Goal: Participate in discussion

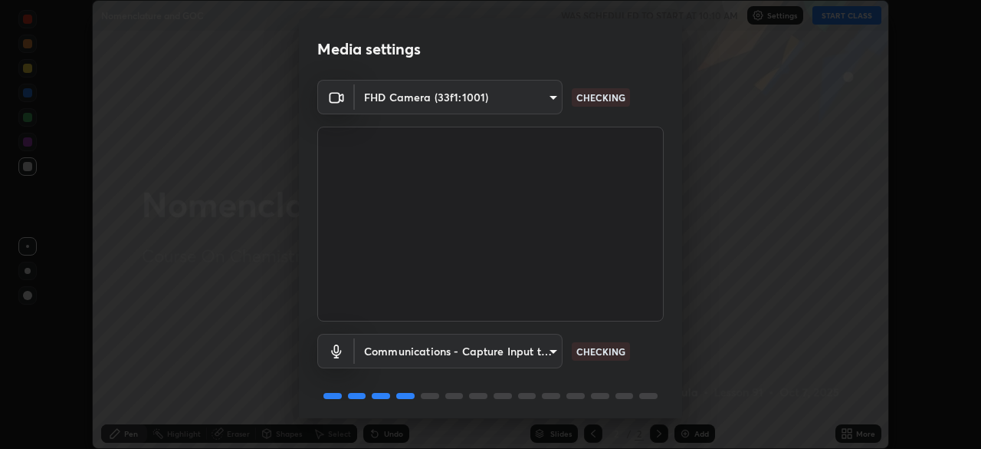
scroll to position [54, 0]
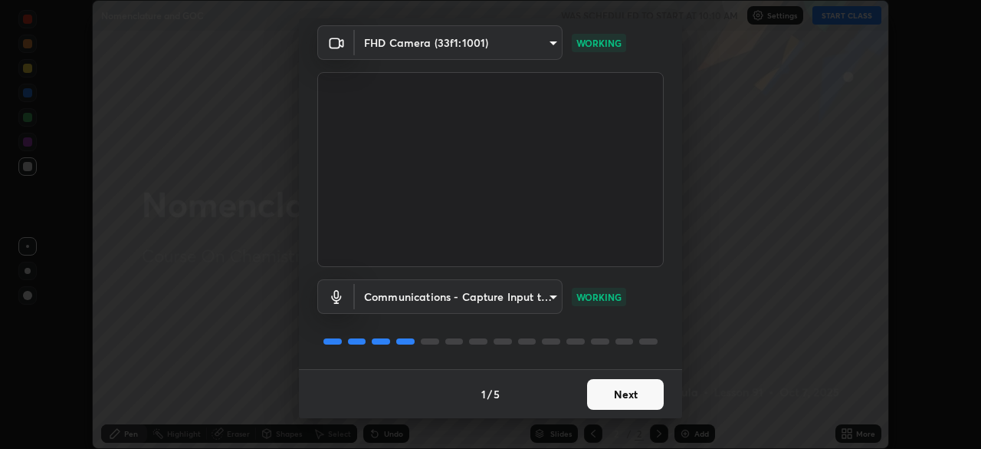
click at [633, 398] on button "Next" at bounding box center [625, 394] width 77 height 31
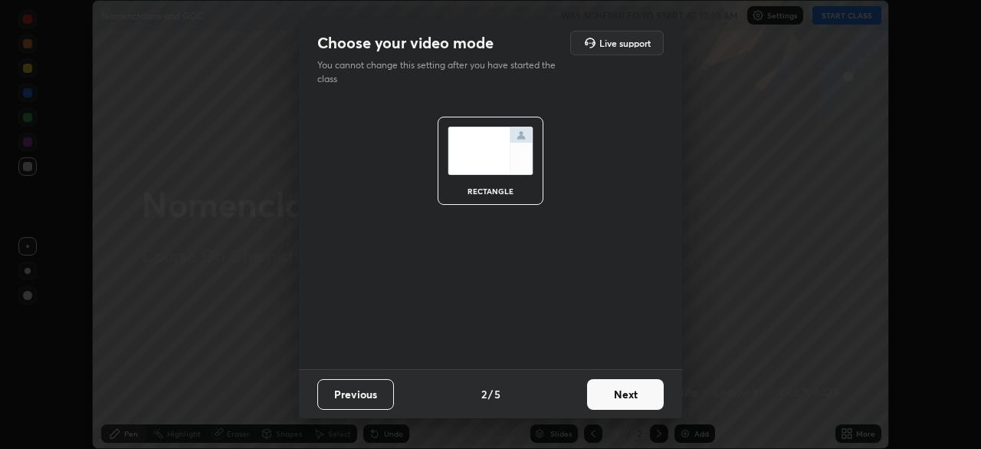
scroll to position [0, 0]
click at [645, 396] on button "Next" at bounding box center [625, 394] width 77 height 31
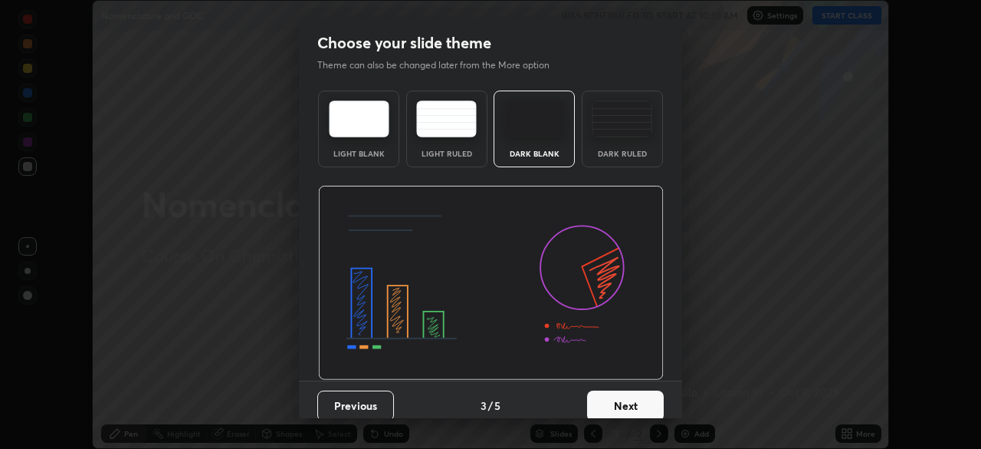
click at [646, 404] on button "Next" at bounding box center [625, 405] width 77 height 31
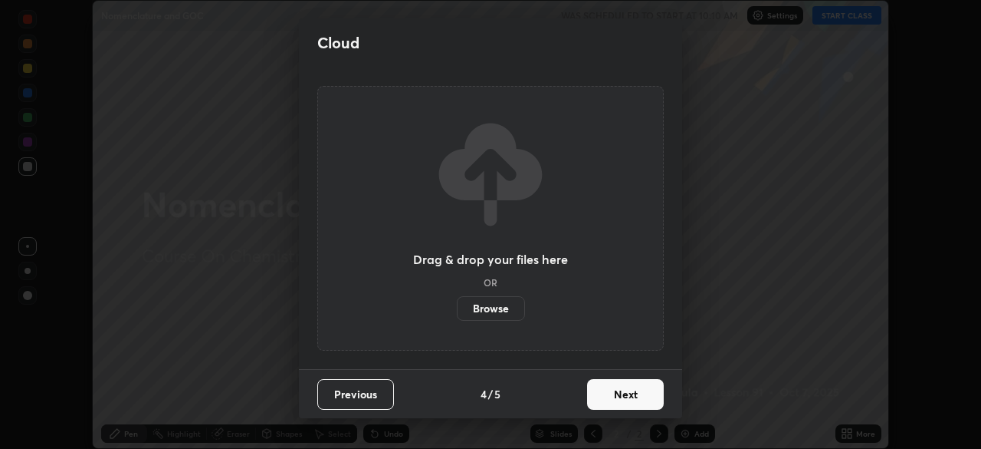
click at [647, 393] on button "Next" at bounding box center [625, 394] width 77 height 31
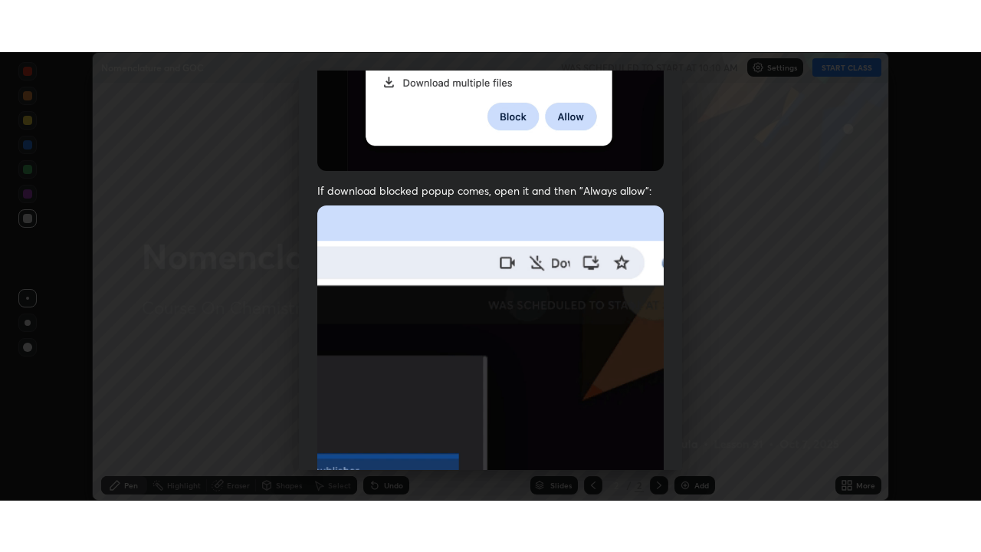
scroll to position [367, 0]
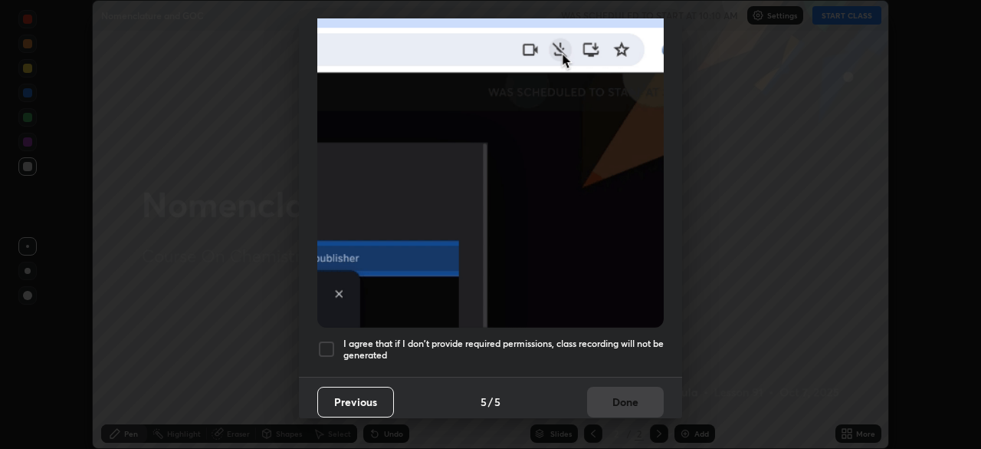
click at [330, 341] on div at bounding box center [326, 349] width 18 height 18
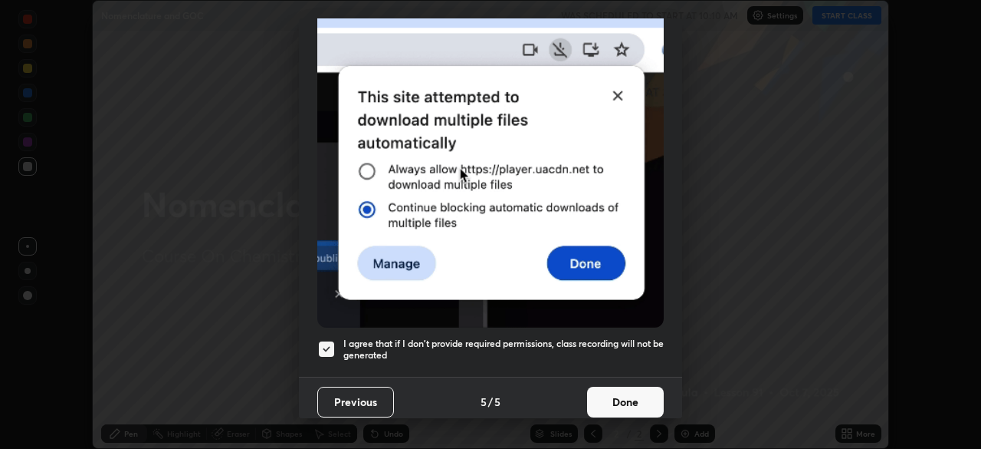
click at [625, 398] on button "Done" at bounding box center [625, 401] width 77 height 31
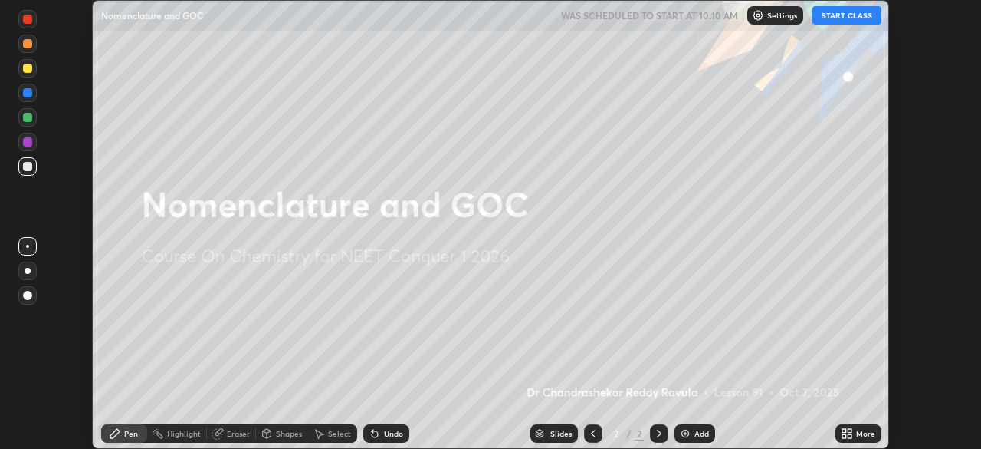
click at [834, 19] on button "START CLASS" at bounding box center [847, 15] width 69 height 18
click at [858, 434] on div "More" at bounding box center [865, 433] width 19 height 8
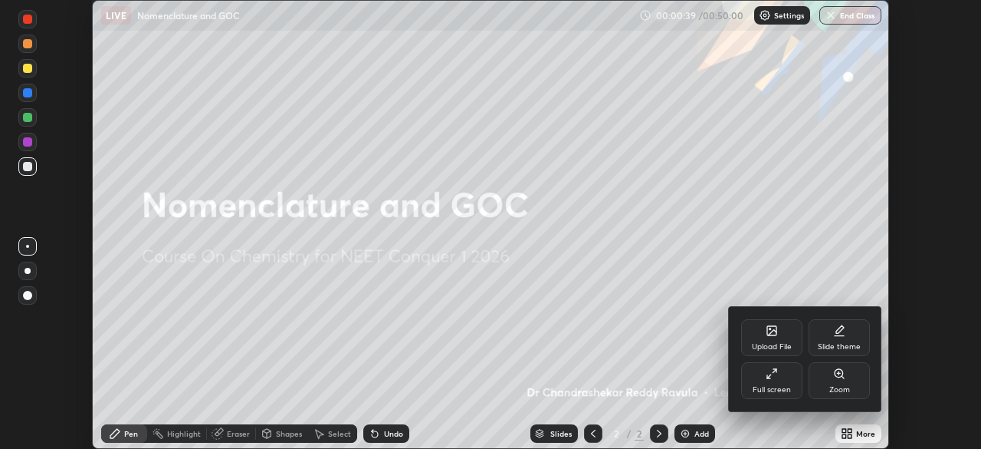
click at [772, 387] on div "Full screen" at bounding box center [772, 390] width 38 height 8
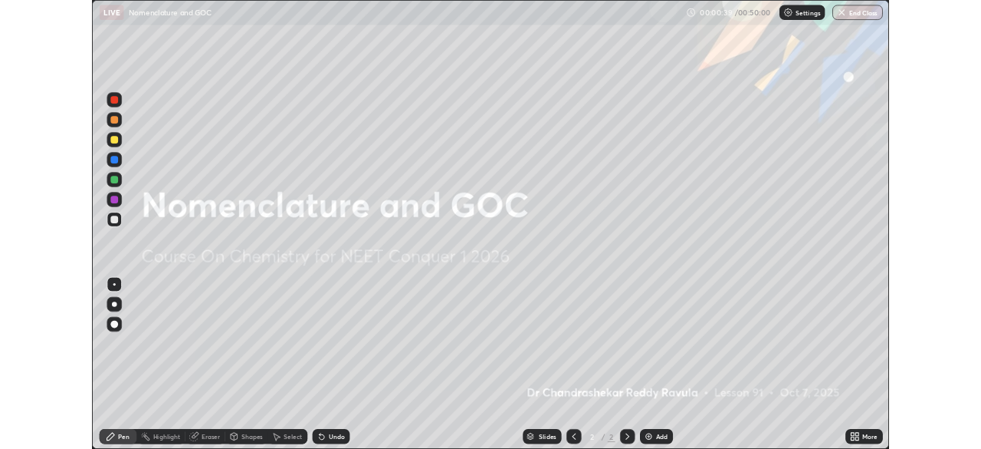
scroll to position [552, 981]
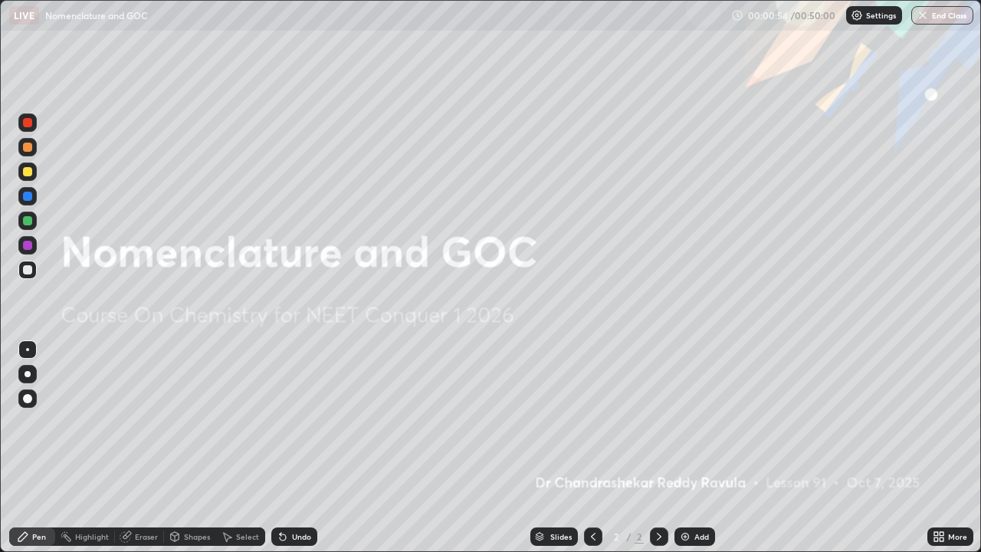
click at [688, 448] on img at bounding box center [685, 537] width 12 height 12
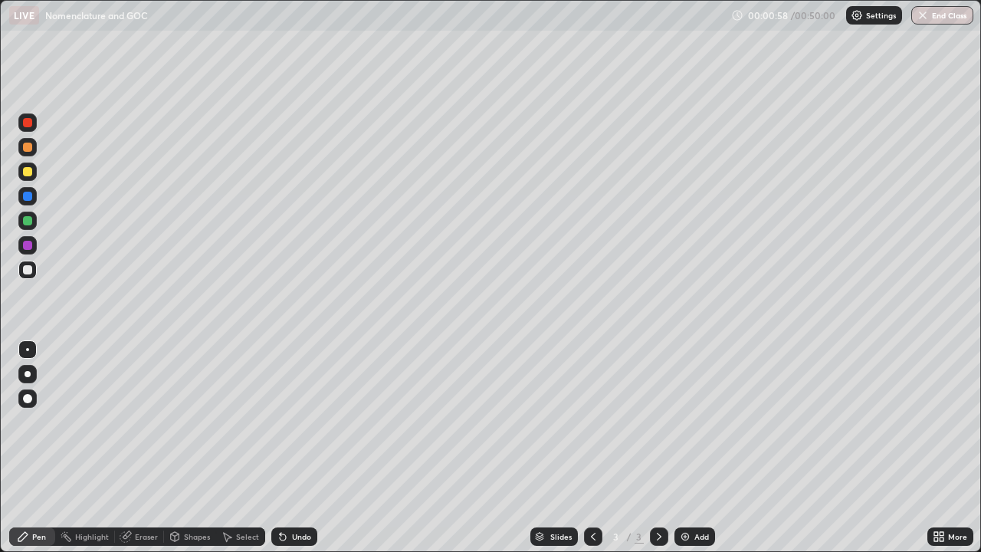
click at [28, 375] on div at bounding box center [28, 374] width 6 height 6
click at [27, 127] on div at bounding box center [27, 122] width 9 height 9
click at [28, 276] on div at bounding box center [27, 270] width 18 height 18
click at [31, 171] on div at bounding box center [27, 171] width 9 height 9
click at [29, 248] on div at bounding box center [27, 245] width 9 height 9
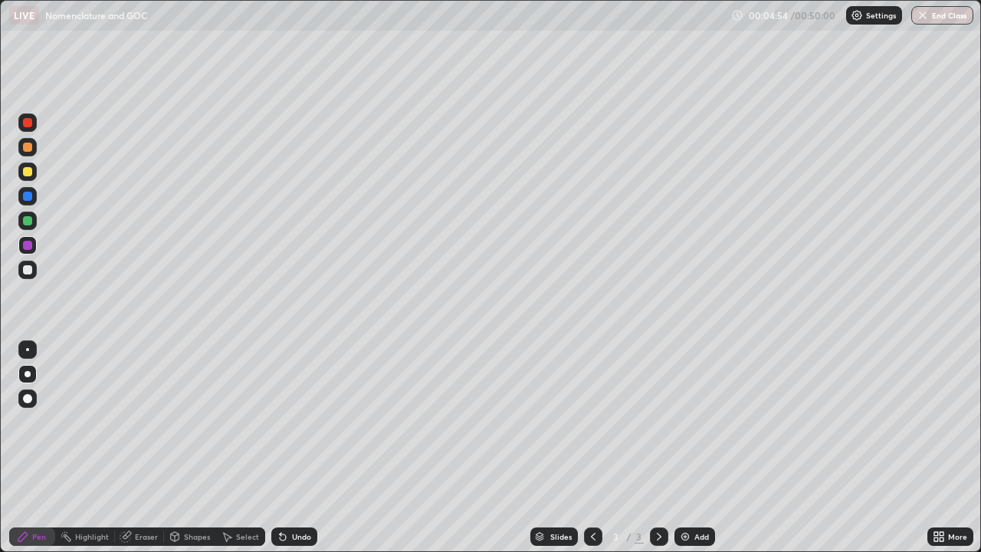
click at [28, 271] on div at bounding box center [27, 269] width 9 height 9
click at [686, 448] on img at bounding box center [685, 537] width 12 height 12
click at [26, 248] on div at bounding box center [27, 245] width 9 height 9
click at [27, 180] on div at bounding box center [27, 172] width 18 height 18
click at [685, 448] on img at bounding box center [685, 537] width 12 height 12
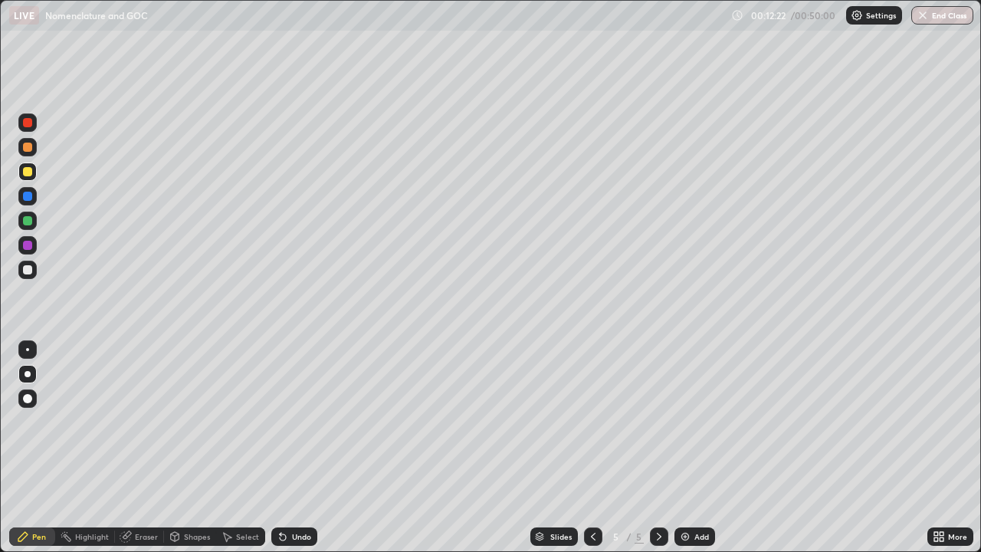
click at [21, 248] on div at bounding box center [27, 245] width 18 height 18
click at [28, 274] on div at bounding box center [27, 269] width 9 height 9
click at [949, 448] on div "More" at bounding box center [951, 536] width 46 height 18
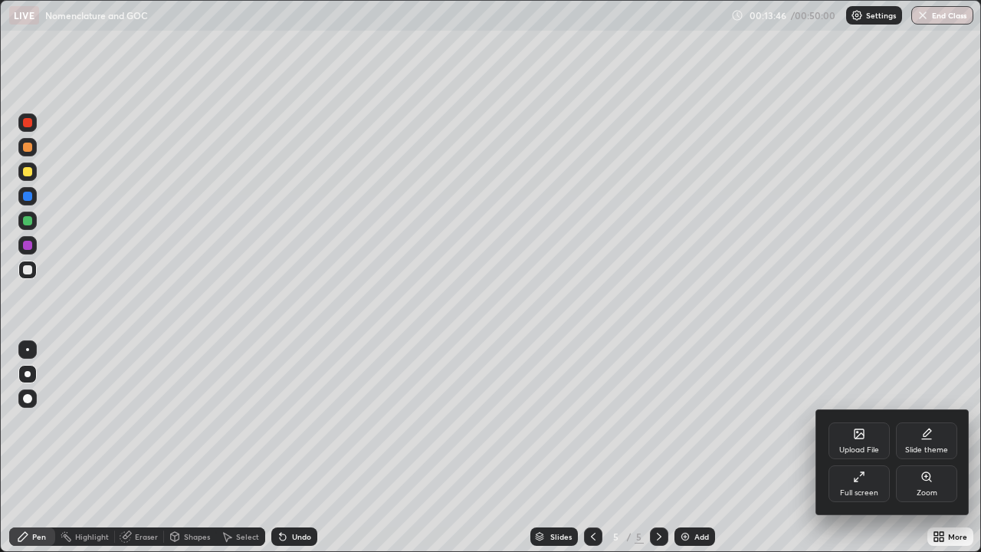
click at [869, 447] on div "Upload File" at bounding box center [860, 450] width 40 height 8
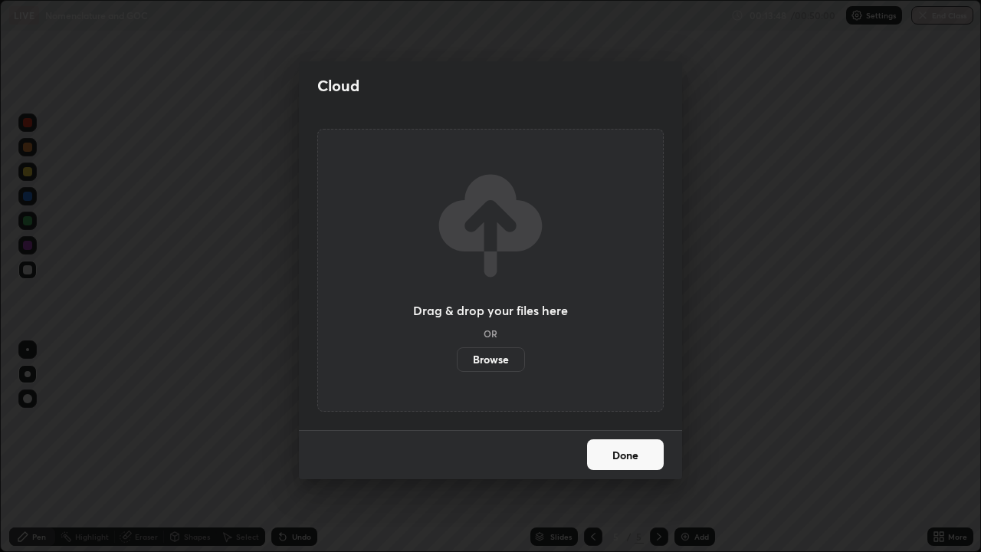
click at [649, 448] on button "Done" at bounding box center [625, 454] width 77 height 31
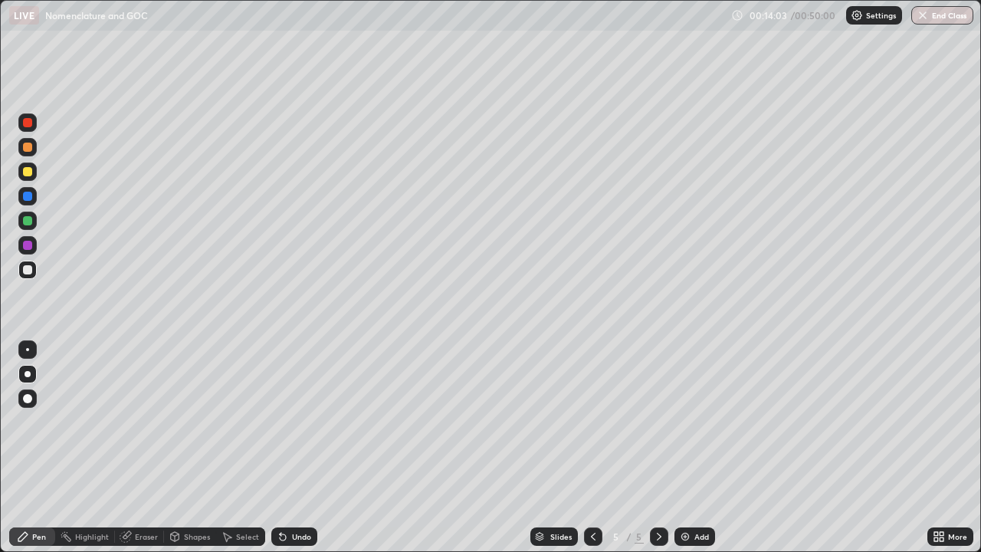
click at [591, 448] on icon at bounding box center [593, 537] width 12 height 12
click at [703, 448] on div "Add" at bounding box center [695, 536] width 41 height 18
click at [35, 150] on div at bounding box center [27, 147] width 18 height 18
click at [25, 245] on div at bounding box center [27, 245] width 9 height 9
click at [25, 222] on div at bounding box center [27, 220] width 9 height 9
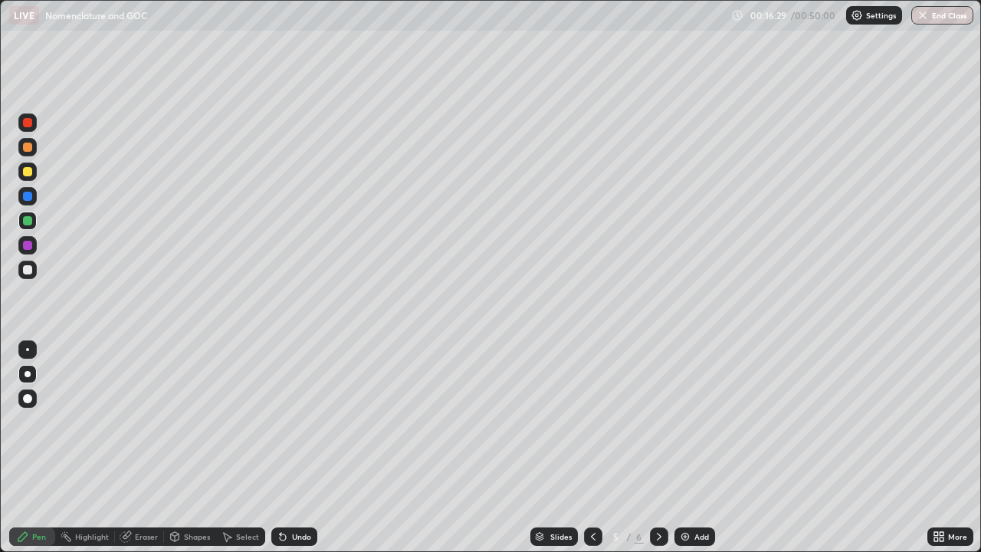
click at [33, 268] on div at bounding box center [27, 270] width 18 height 18
click at [28, 172] on div at bounding box center [27, 171] width 9 height 9
click at [28, 223] on div at bounding box center [27, 220] width 9 height 9
click at [701, 448] on div "Add" at bounding box center [702, 537] width 15 height 8
click at [28, 269] on div at bounding box center [27, 269] width 9 height 9
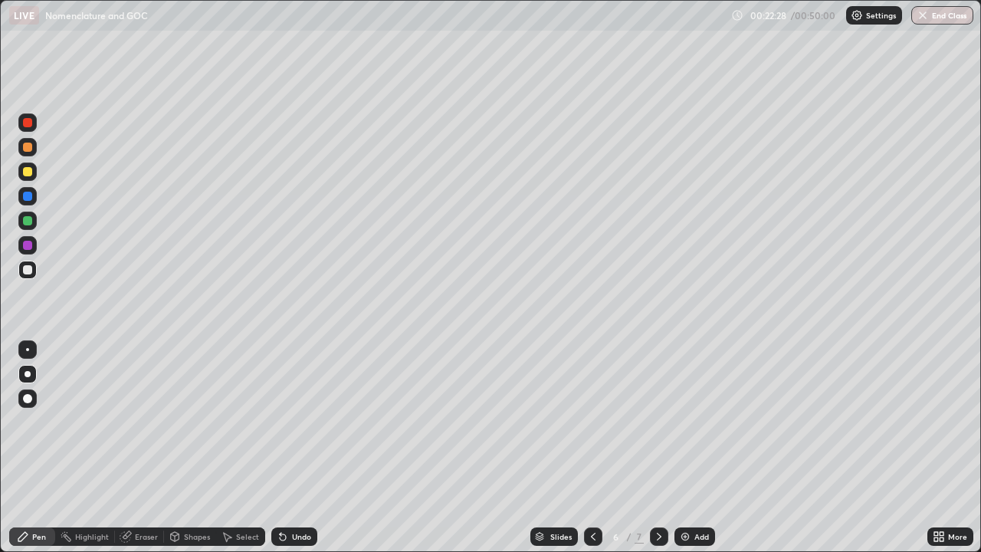
click at [24, 149] on div at bounding box center [27, 147] width 9 height 9
click at [23, 244] on div at bounding box center [27, 245] width 9 height 9
click at [281, 448] on icon at bounding box center [283, 537] width 6 height 6
click at [280, 448] on icon at bounding box center [283, 537] width 6 height 6
click at [278, 448] on icon at bounding box center [283, 537] width 12 height 12
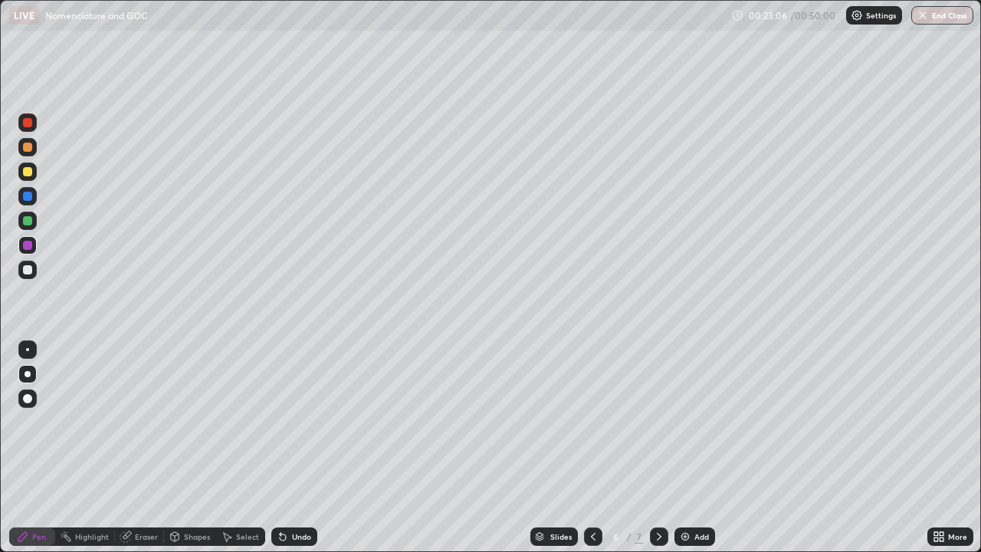
click at [280, 448] on icon at bounding box center [283, 537] width 6 height 6
click at [277, 448] on icon at bounding box center [283, 537] width 12 height 12
click at [280, 448] on icon at bounding box center [281, 534] width 2 height 2
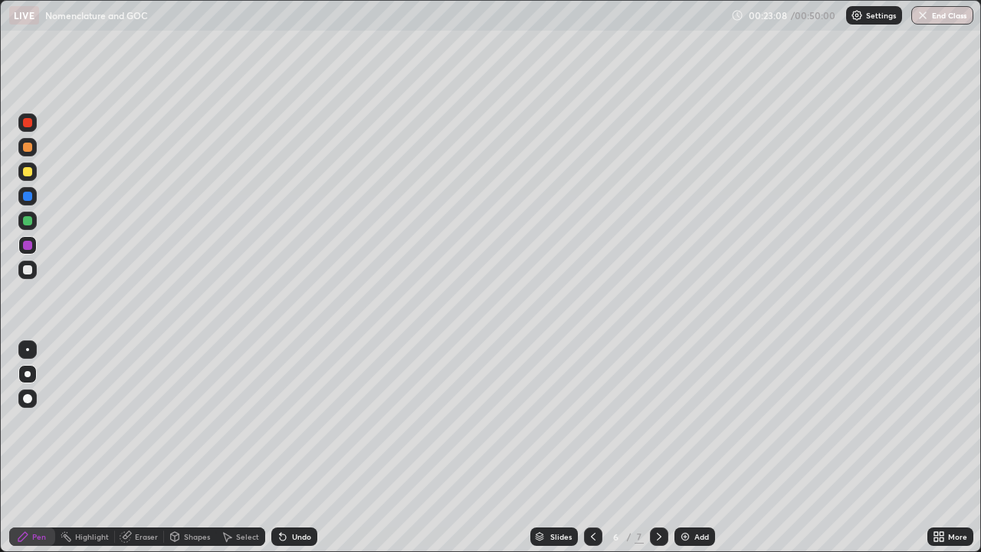
click at [280, 448] on icon at bounding box center [283, 537] width 6 height 6
click at [25, 273] on div at bounding box center [27, 269] width 9 height 9
click at [698, 448] on div "Add" at bounding box center [702, 537] width 15 height 8
click at [32, 179] on div at bounding box center [27, 172] width 18 height 18
click at [301, 448] on div "Undo" at bounding box center [301, 537] width 19 height 8
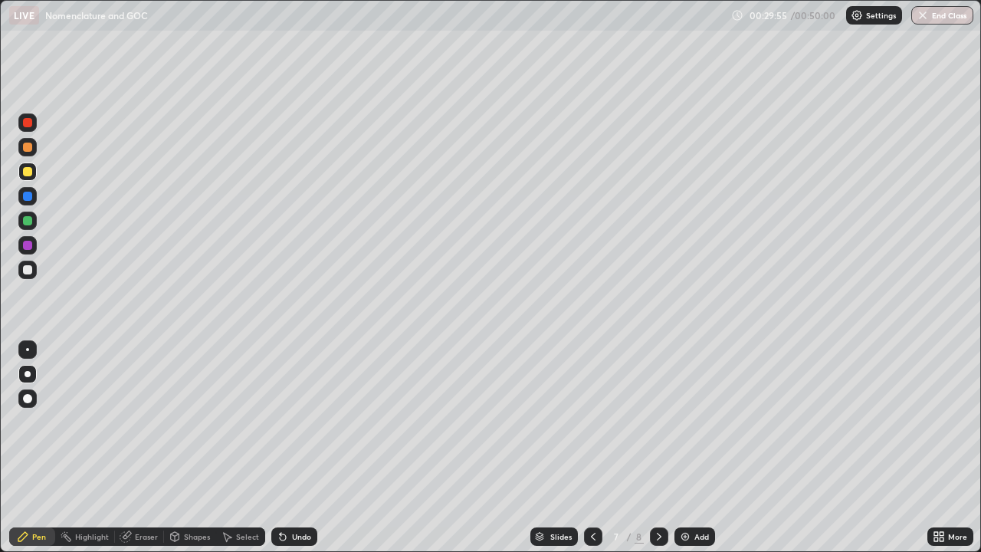
click at [301, 448] on div "Undo" at bounding box center [294, 536] width 46 height 18
click at [28, 271] on div at bounding box center [27, 269] width 9 height 9
click at [31, 246] on div at bounding box center [27, 245] width 9 height 9
click at [28, 147] on div at bounding box center [27, 147] width 9 height 9
click at [697, 448] on div "Add" at bounding box center [702, 537] width 15 height 8
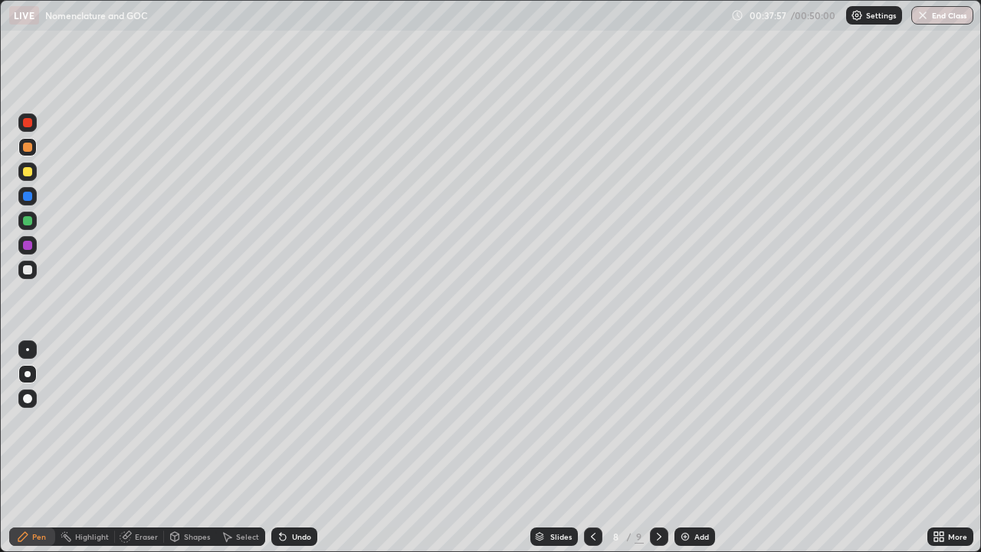
click at [28, 272] on div at bounding box center [27, 269] width 9 height 9
click at [27, 247] on div at bounding box center [27, 245] width 9 height 9
click at [28, 173] on div at bounding box center [27, 171] width 9 height 9
click at [28, 148] on div at bounding box center [27, 147] width 9 height 9
click at [25, 224] on div at bounding box center [27, 220] width 9 height 9
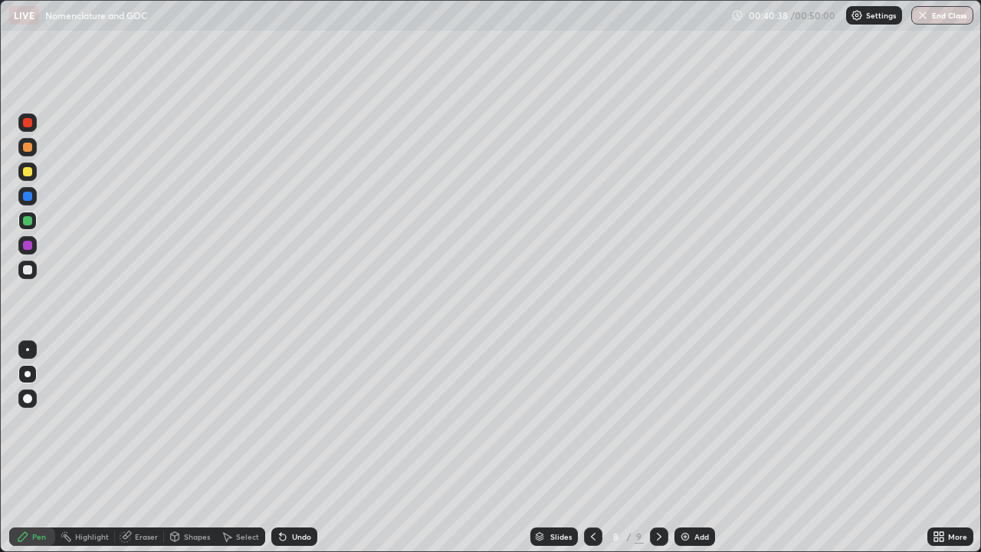
click at [26, 176] on div at bounding box center [27, 171] width 9 height 9
click at [28, 146] on div at bounding box center [27, 147] width 9 height 9
click at [280, 448] on icon at bounding box center [283, 537] width 6 height 6
click at [26, 123] on div at bounding box center [27, 122] width 9 height 9
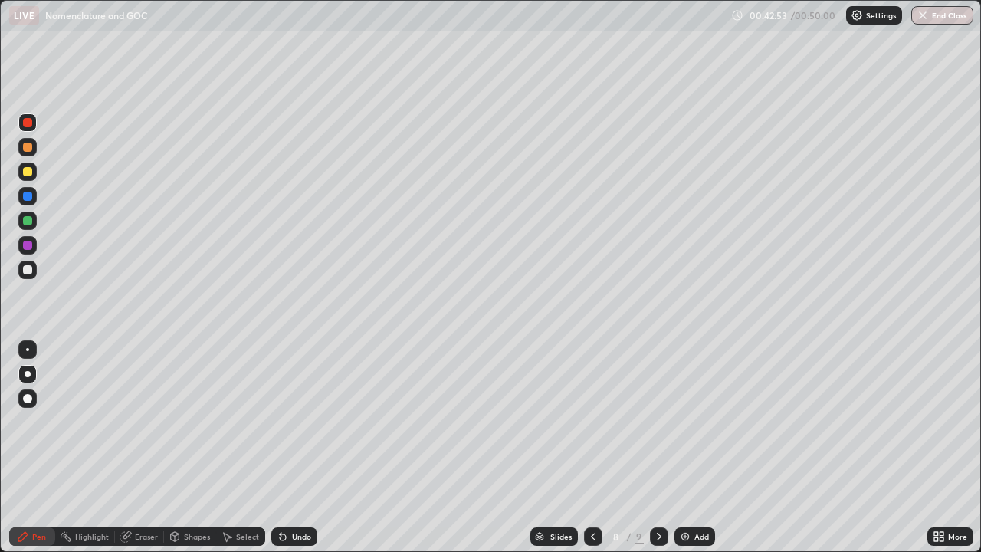
click at [25, 269] on div at bounding box center [27, 269] width 9 height 9
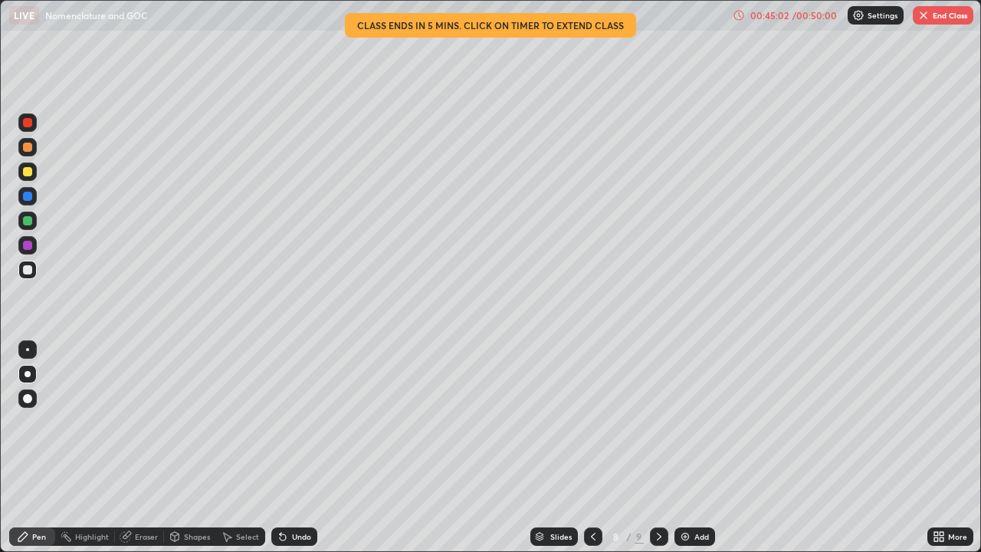
click at [701, 448] on div "Add" at bounding box center [702, 537] width 15 height 8
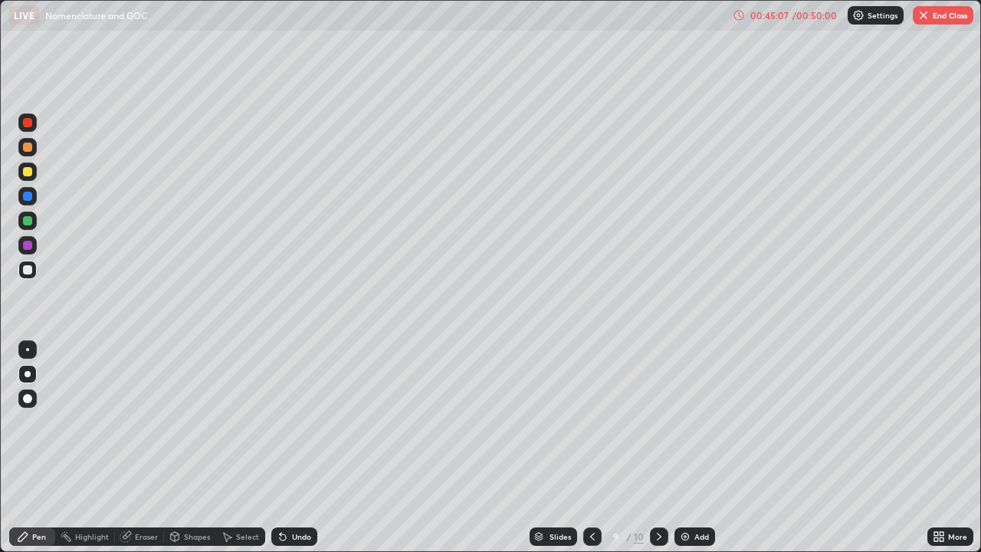
click at [28, 175] on div at bounding box center [27, 171] width 9 height 9
click at [31, 273] on div at bounding box center [27, 269] width 9 height 9
click at [292, 448] on div "Undo" at bounding box center [301, 537] width 19 height 8
click at [288, 448] on div "Undo" at bounding box center [294, 536] width 46 height 18
click at [284, 448] on icon at bounding box center [283, 537] width 6 height 6
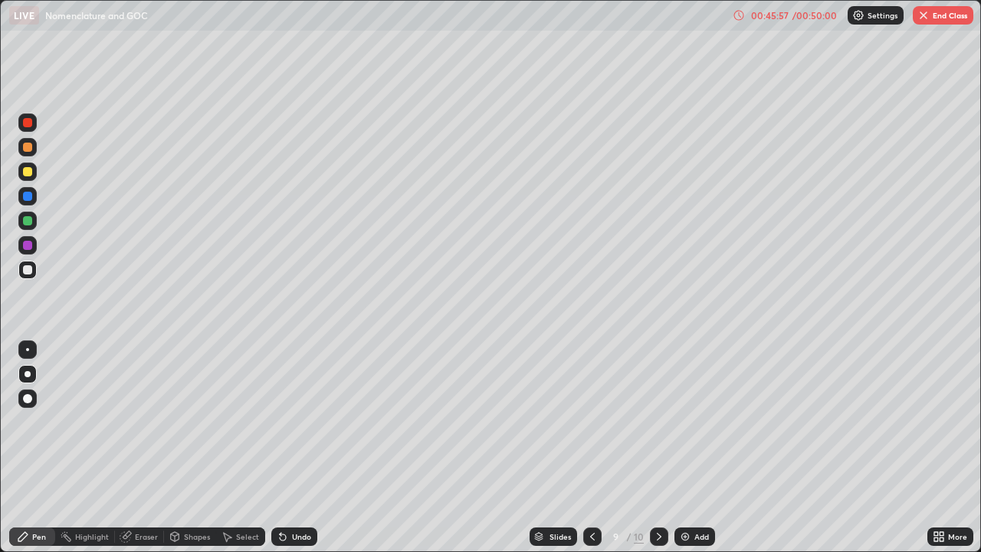
click at [281, 448] on icon at bounding box center [283, 537] width 6 height 6
click at [683, 448] on img at bounding box center [685, 537] width 12 height 12
click at [31, 148] on div at bounding box center [27, 147] width 9 height 9
click at [695, 448] on div "Add" at bounding box center [702, 537] width 15 height 8
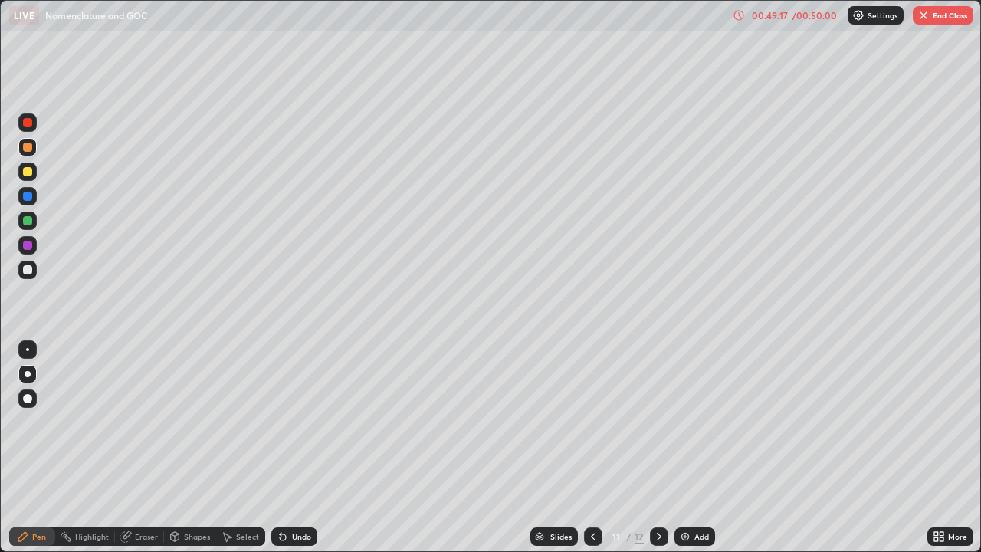
click at [35, 274] on div at bounding box center [27, 270] width 18 height 18
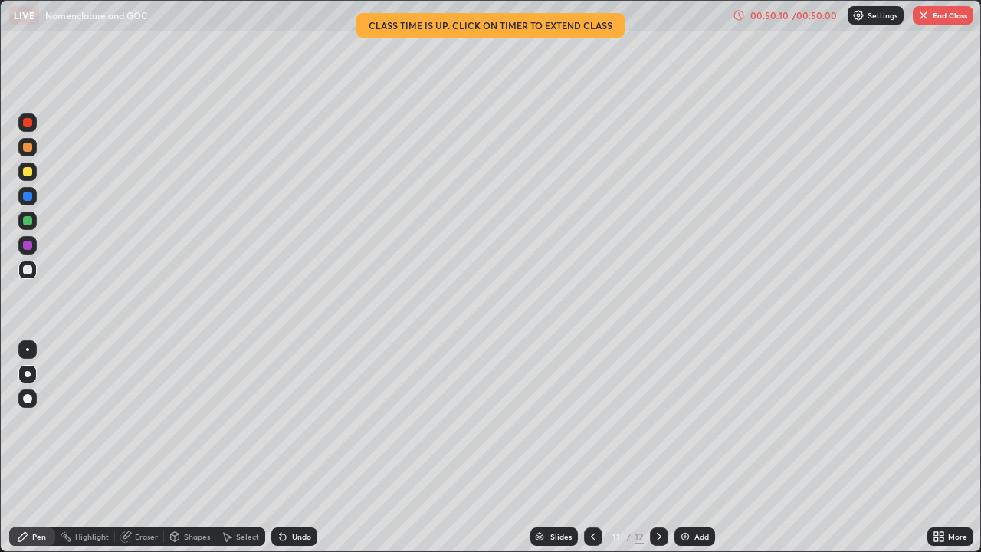
click at [31, 173] on div at bounding box center [27, 171] width 9 height 9
click at [688, 448] on img at bounding box center [685, 537] width 12 height 12
click at [705, 448] on div "Add" at bounding box center [702, 537] width 15 height 8
click at [35, 249] on div at bounding box center [27, 245] width 18 height 18
click at [292, 448] on div "Undo" at bounding box center [294, 536] width 46 height 18
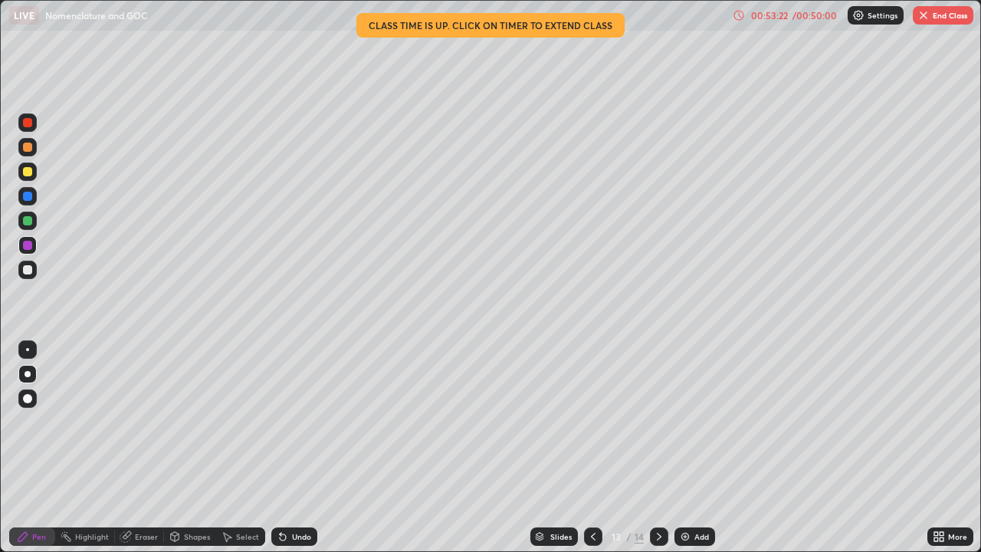
click at [301, 448] on div "Undo" at bounding box center [294, 536] width 46 height 18
click at [935, 20] on button "End Class" at bounding box center [943, 15] width 61 height 18
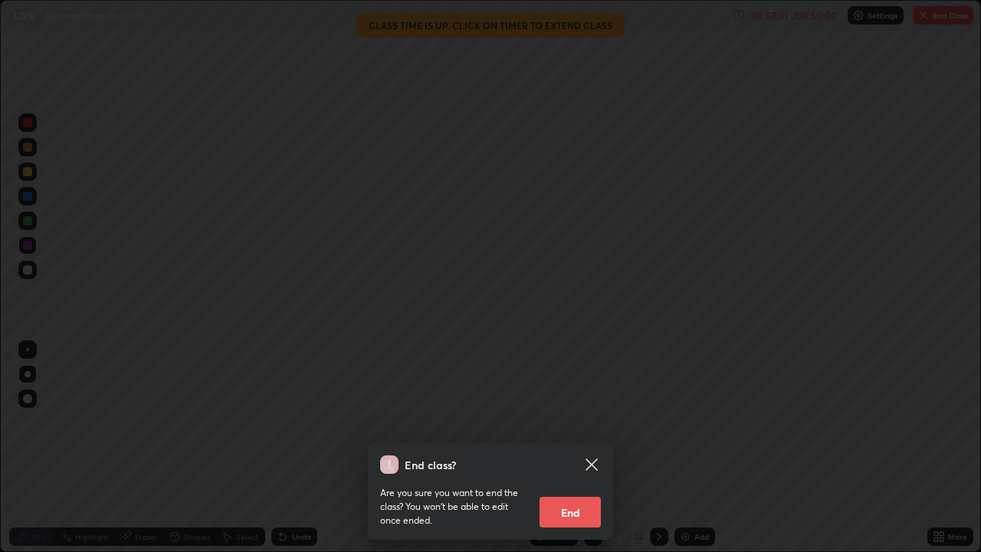
click at [585, 448] on button "End" at bounding box center [570, 512] width 61 height 31
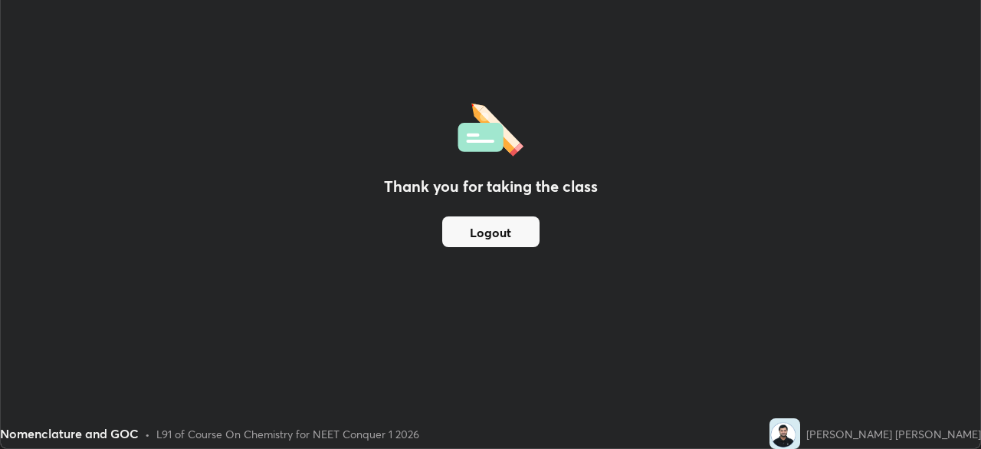
scroll to position [76220, 75687]
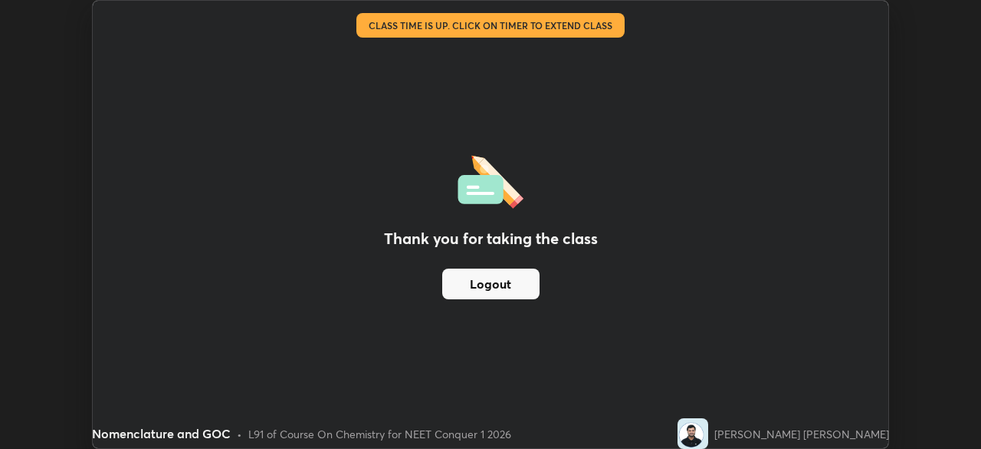
click at [514, 292] on button "Logout" at bounding box center [490, 283] width 97 height 31
click at [509, 286] on button "Logout" at bounding box center [490, 283] width 97 height 31
click at [511, 284] on button "Logout" at bounding box center [490, 283] width 97 height 31
click at [509, 290] on button "Logout" at bounding box center [490, 283] width 97 height 31
